Goal: Check status

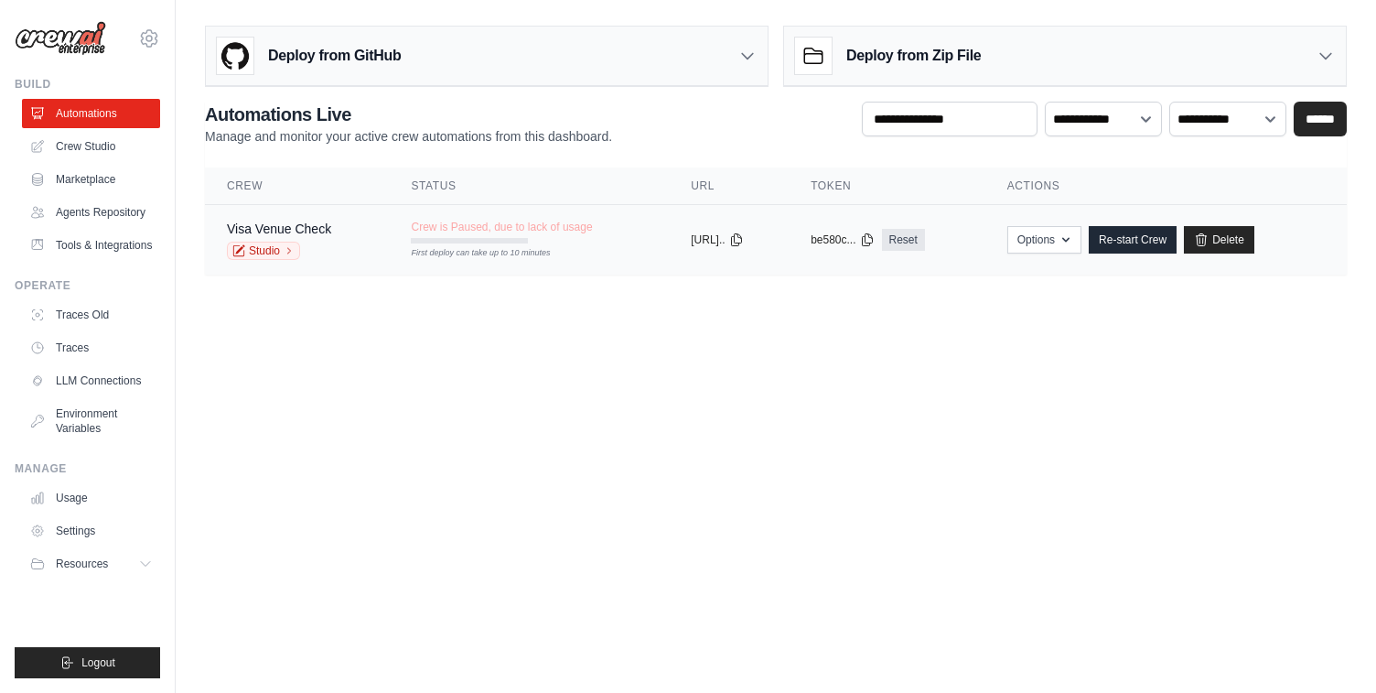
click at [369, 242] on td "Visa Venue Check Studio" at bounding box center [297, 240] width 184 height 70
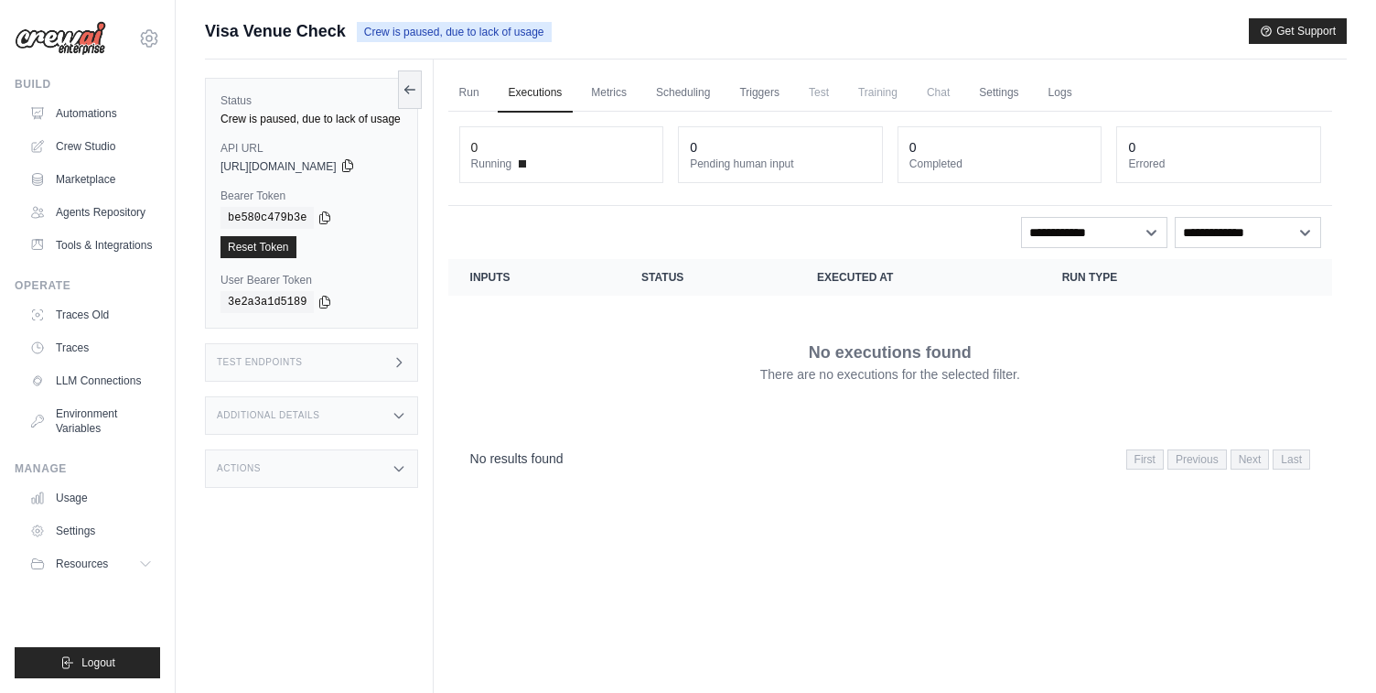
click at [355, 173] on icon at bounding box center [347, 165] width 15 height 15
click at [720, 462] on div "No results found First Previous Next Last" at bounding box center [890, 458] width 840 height 25
click at [106, 124] on link "Automations" at bounding box center [93, 113] width 138 height 29
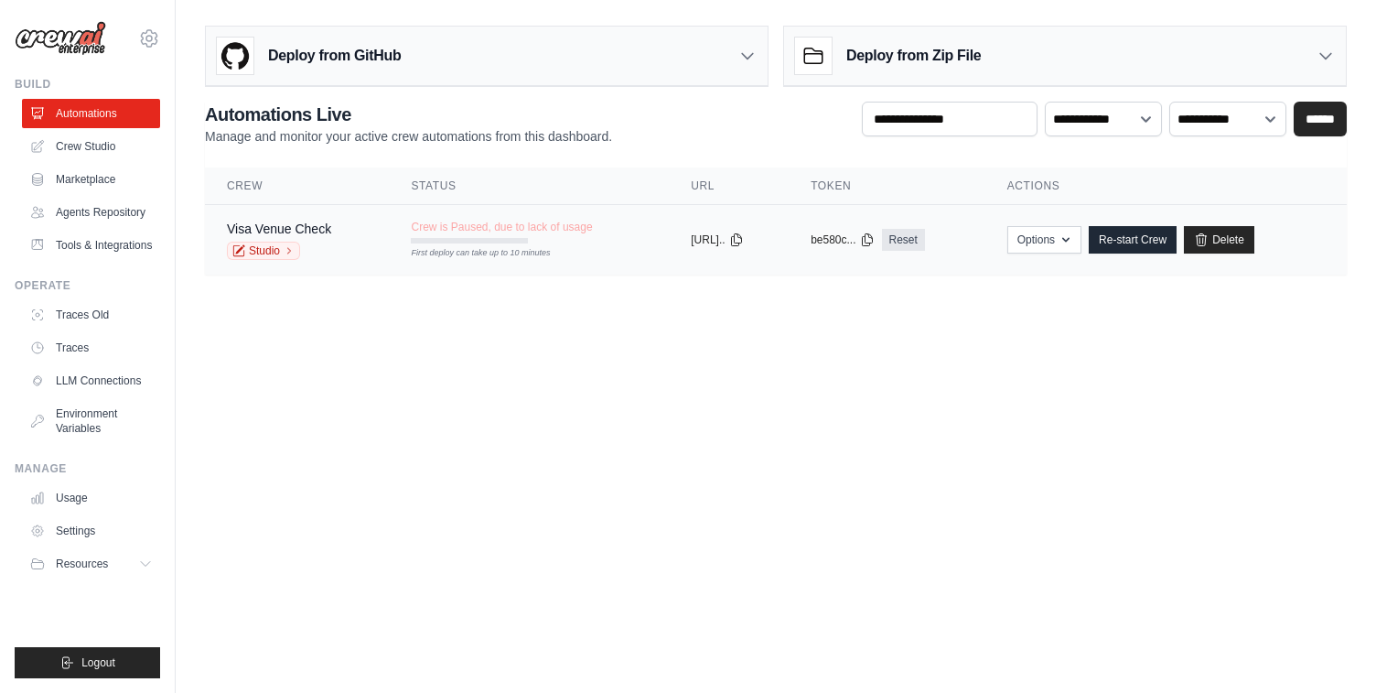
click at [631, 249] on td "Crew is Paused, due to lack of usage First deploy can take up to 10 minutes" at bounding box center [529, 231] width 280 height 53
click at [744, 238] on icon at bounding box center [736, 238] width 15 height 15
